Goal: Information Seeking & Learning: Learn about a topic

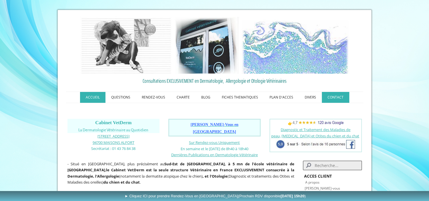
click at [336, 95] on link "CONTACT" at bounding box center [335, 97] width 27 height 11
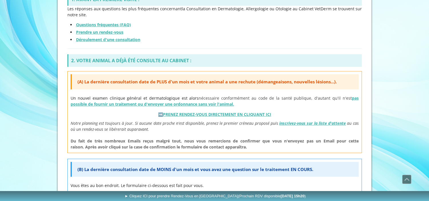
scroll to position [209, 0]
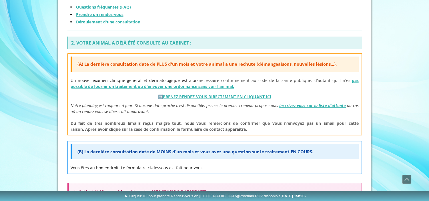
click at [246, 95] on link "PRENEZ RENDEZ-VOUS DIRECTEMENT EN CLIQUANT ICI" at bounding box center [217, 96] width 108 height 5
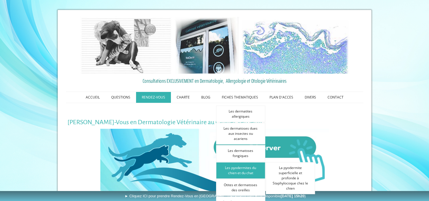
click at [248, 166] on link "Les pyodermites du chien et du chat" at bounding box center [240, 170] width 49 height 17
